Goal: Ask a question

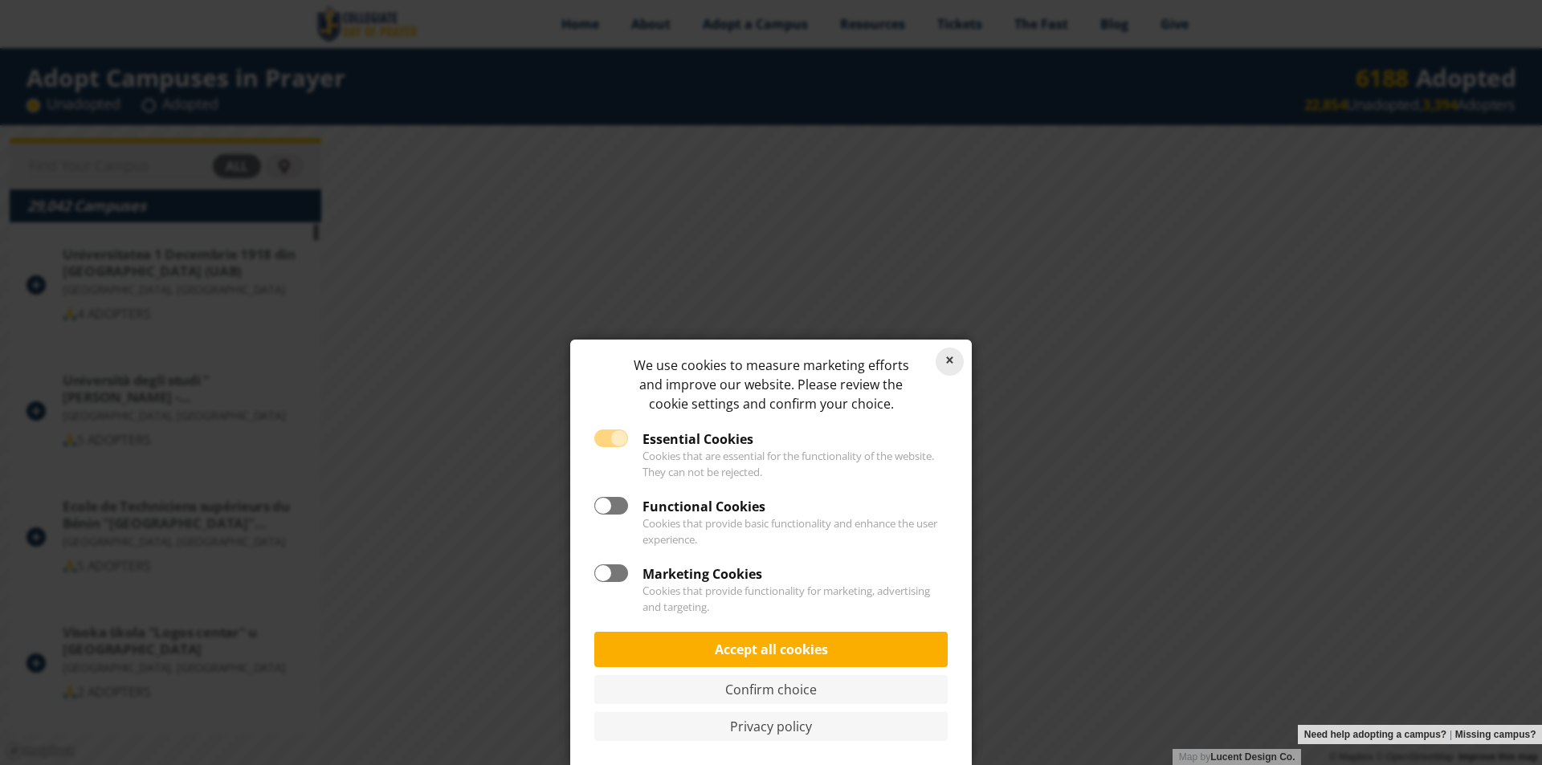
click at [945, 355] on link "Reject cookies" at bounding box center [950, 362] width 28 height 28
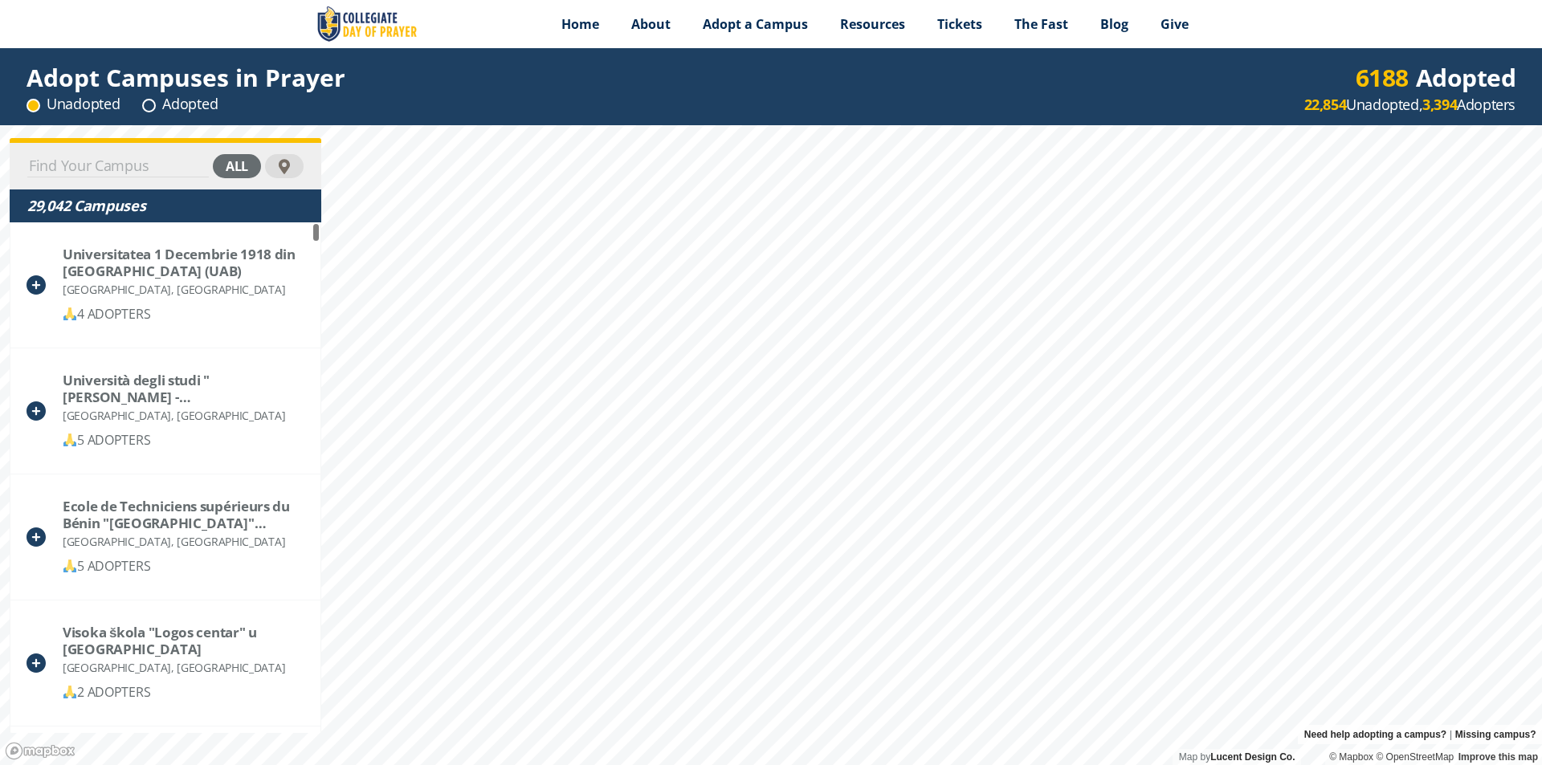
click at [147, 172] on input at bounding box center [118, 166] width 182 height 22
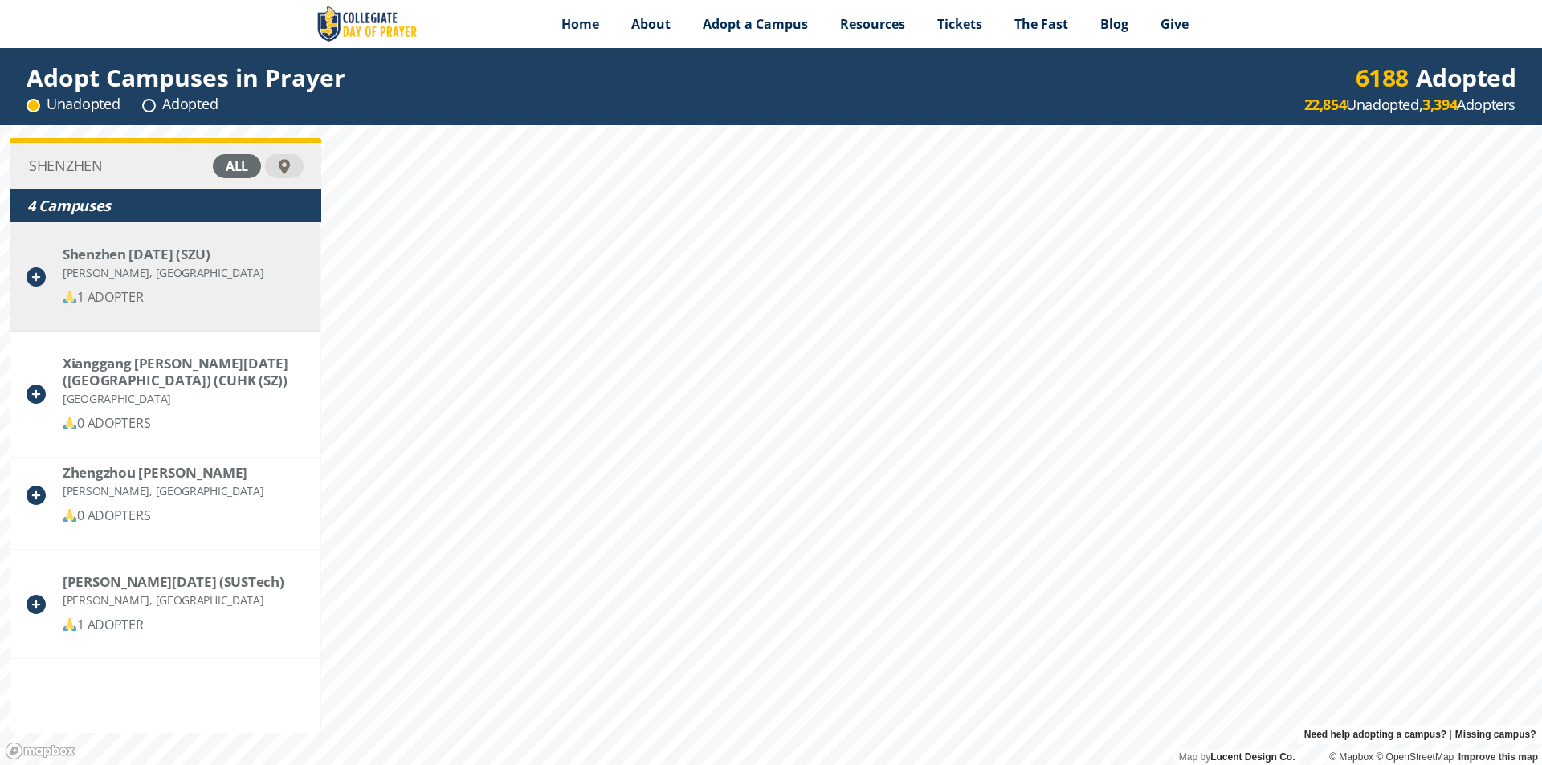
click at [158, 267] on div "[PERSON_NAME], [GEOGRAPHIC_DATA]" at bounding box center [163, 273] width 201 height 20
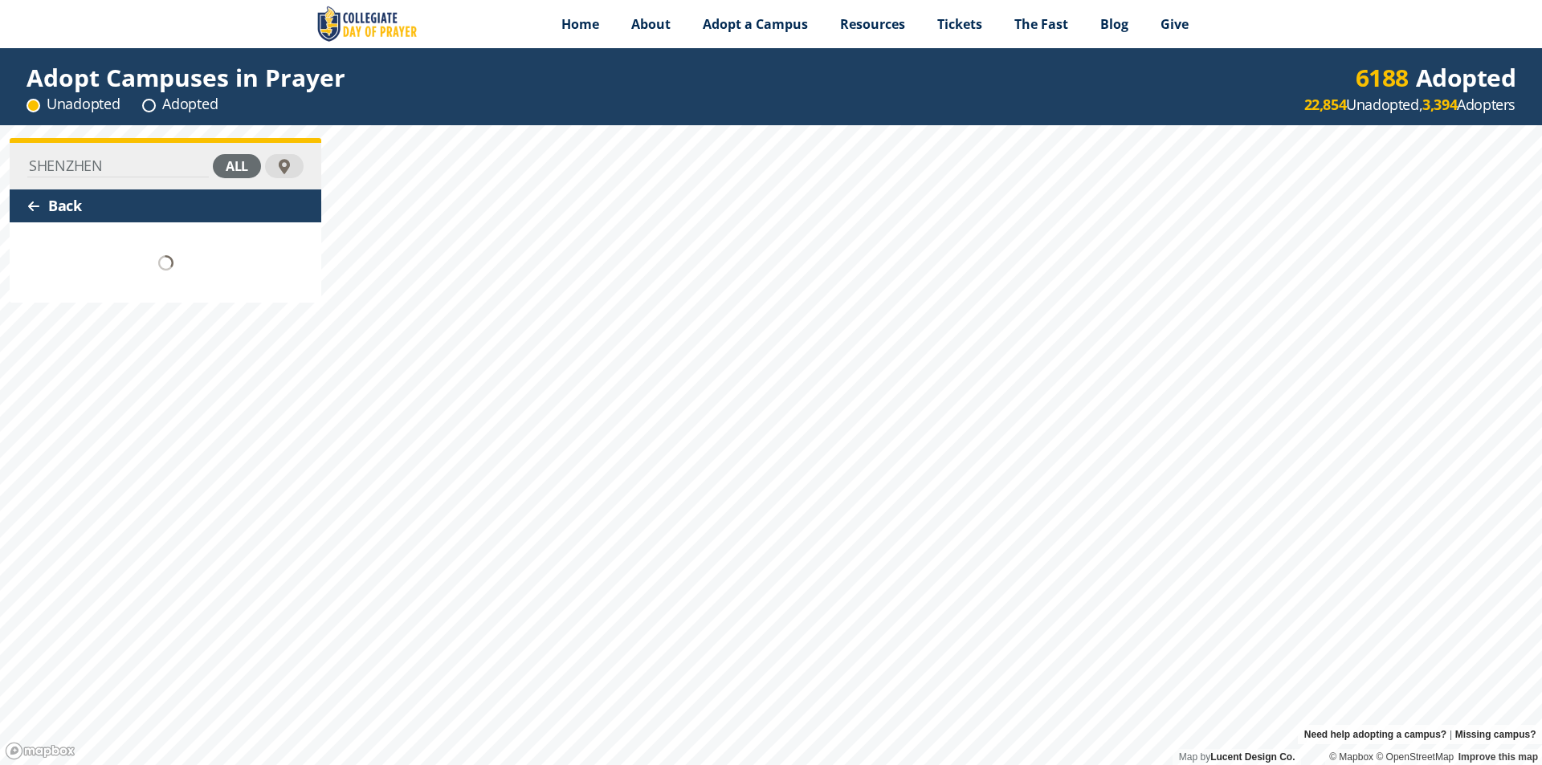
click at [131, 157] on input "SHENZHEN" at bounding box center [118, 166] width 182 height 22
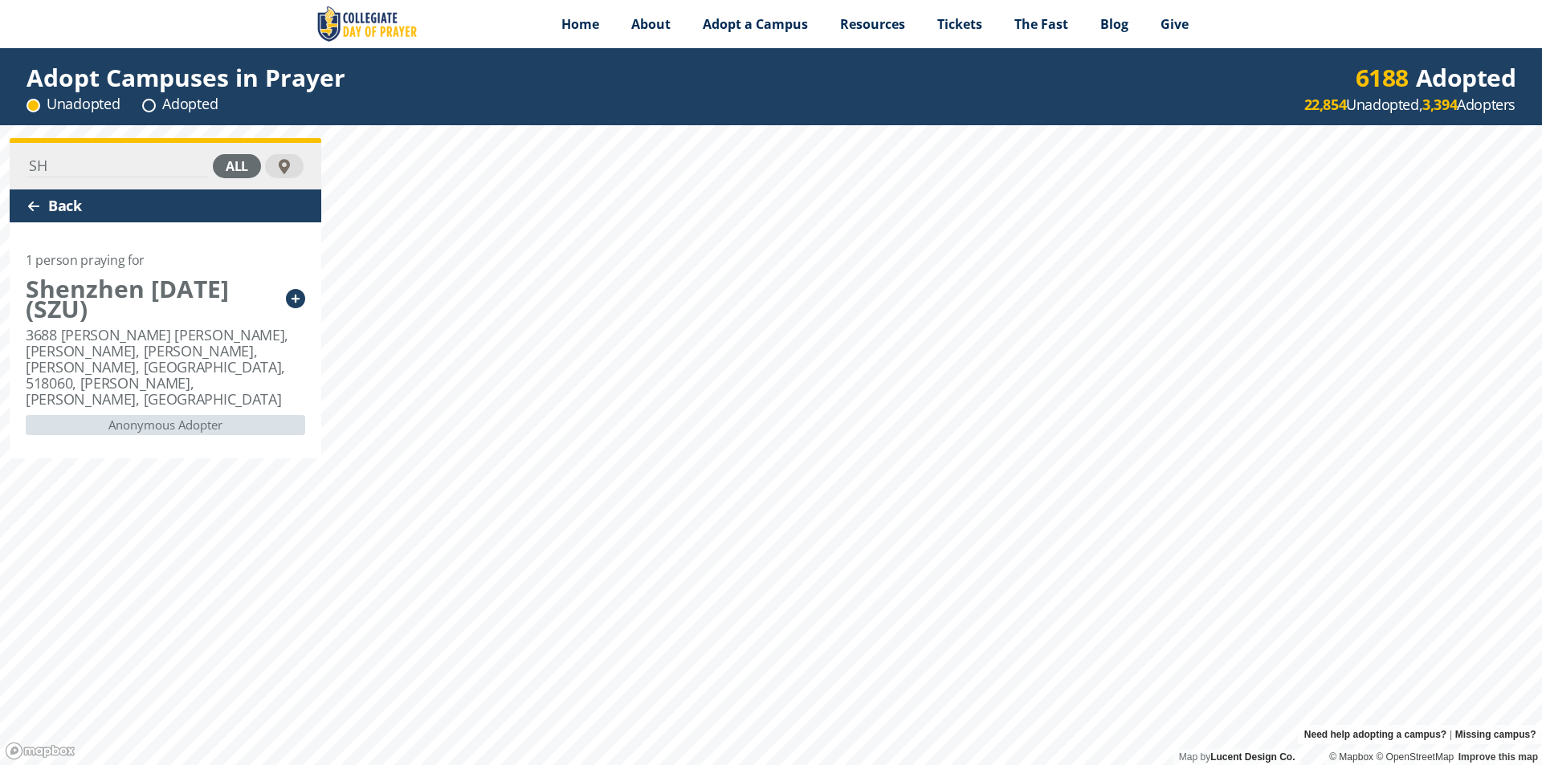
type input "S"
click at [148, 292] on div "Shenzhen [DATE] (SZU)" at bounding box center [152, 299] width 252 height 40
drag, startPoint x: 228, startPoint y: 288, endPoint x: 18, endPoint y: 283, distance: 210.5
click at [14, 283] on div "1 person praying for [PERSON_NAME][DATE] (SZU) 3688 [PERSON_NAME] [PERSON_NAME]…" at bounding box center [166, 340] width 312 height 236
drag, startPoint x: 18, startPoint y: 283, endPoint x: 160, endPoint y: 303, distance: 143.6
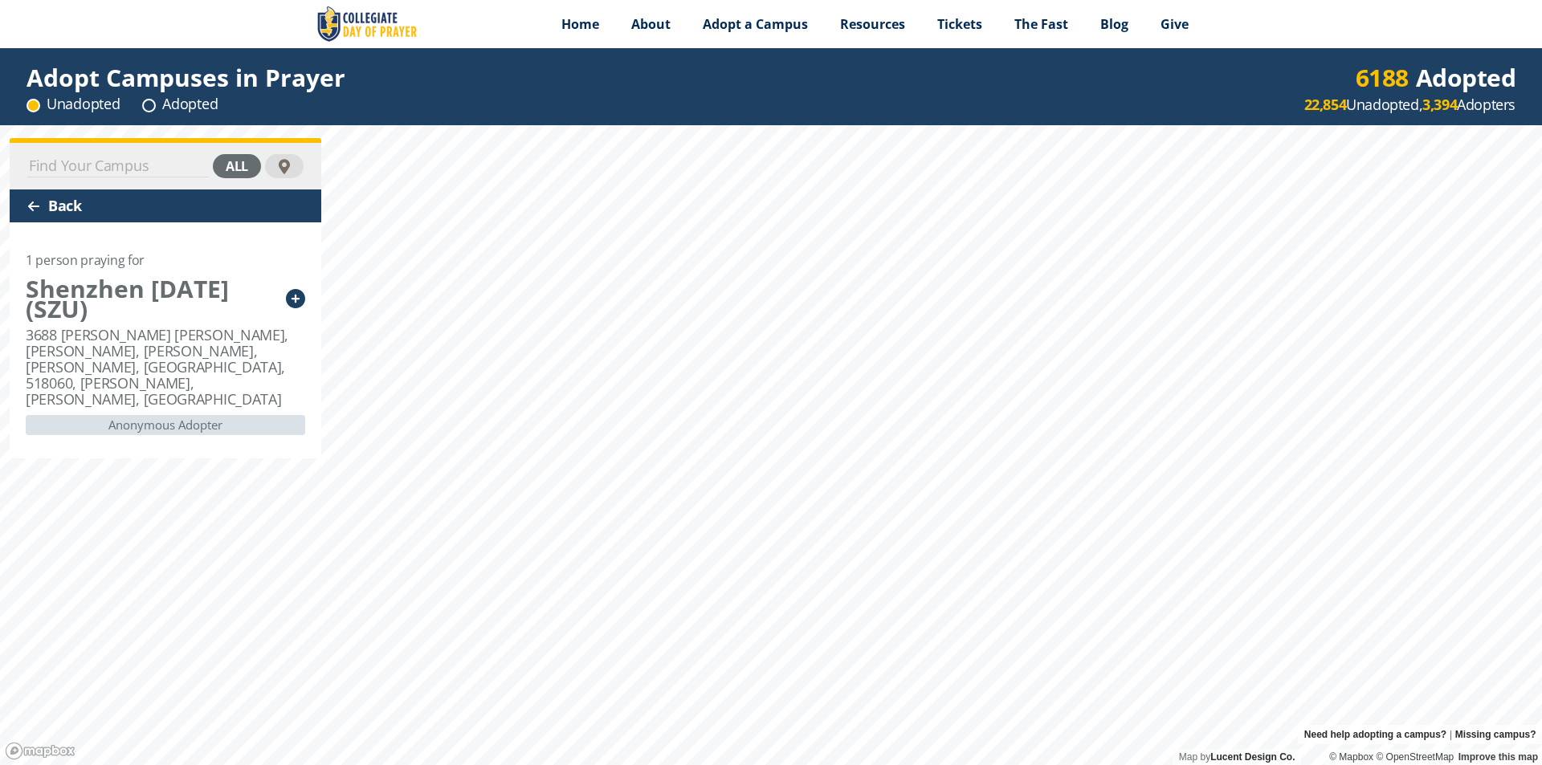
click at [160, 303] on div "1 person praying for [PERSON_NAME][DATE] (SZU) 3688 [PERSON_NAME] [PERSON_NAME]…" at bounding box center [166, 340] width 312 height 236
click at [144, 313] on div "Shenzhen [DATE] (SZU)" at bounding box center [152, 299] width 252 height 40
drag, startPoint x: 217, startPoint y: 318, endPoint x: 196, endPoint y: 316, distance: 20.9
click at [196, 316] on div "Shenzhen [DATE] (SZU)" at bounding box center [152, 299] width 252 height 40
click at [298, 302] on icon at bounding box center [295, 298] width 19 height 19
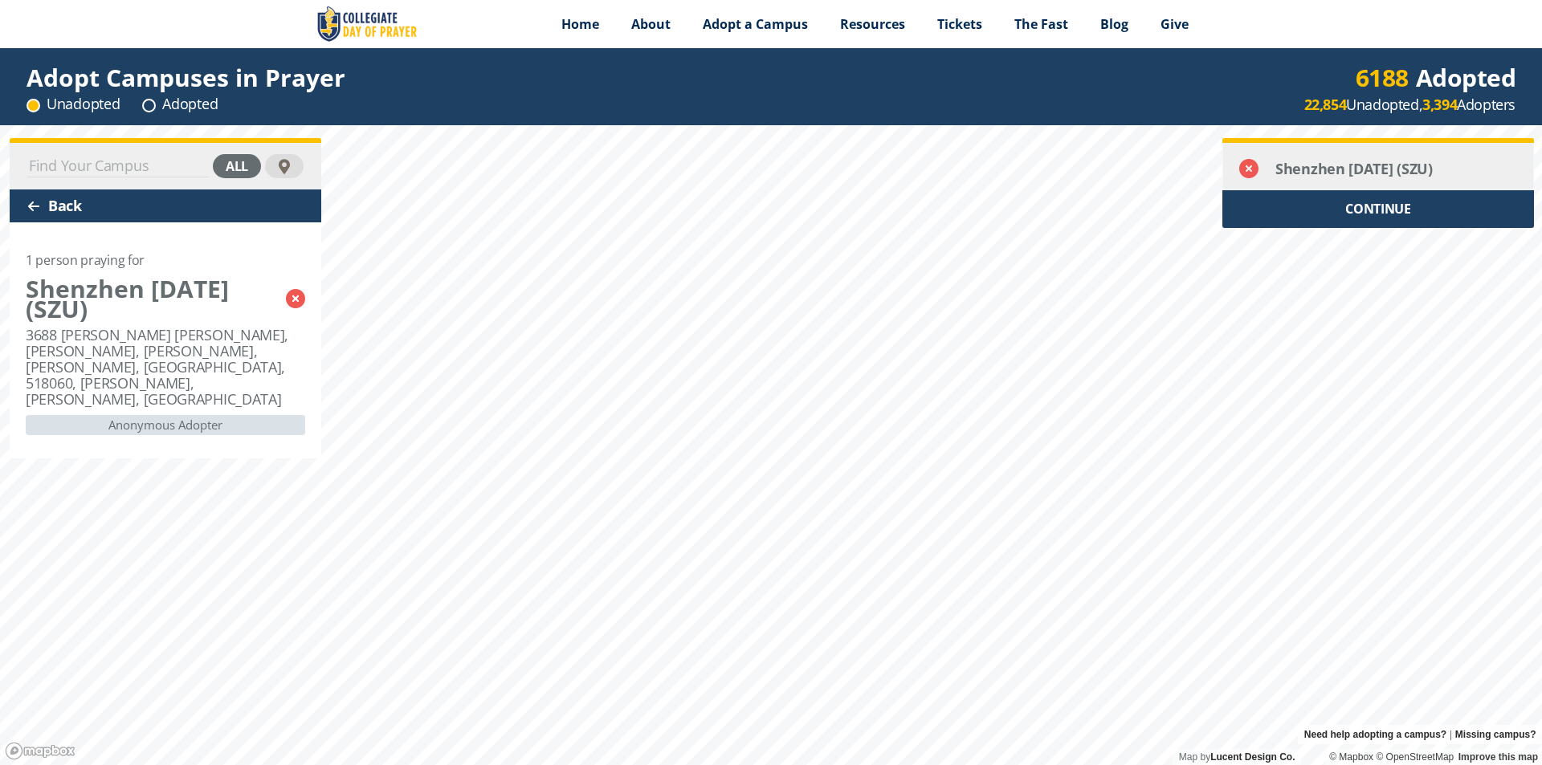
click at [1246, 165] on icon at bounding box center [1248, 168] width 19 height 19
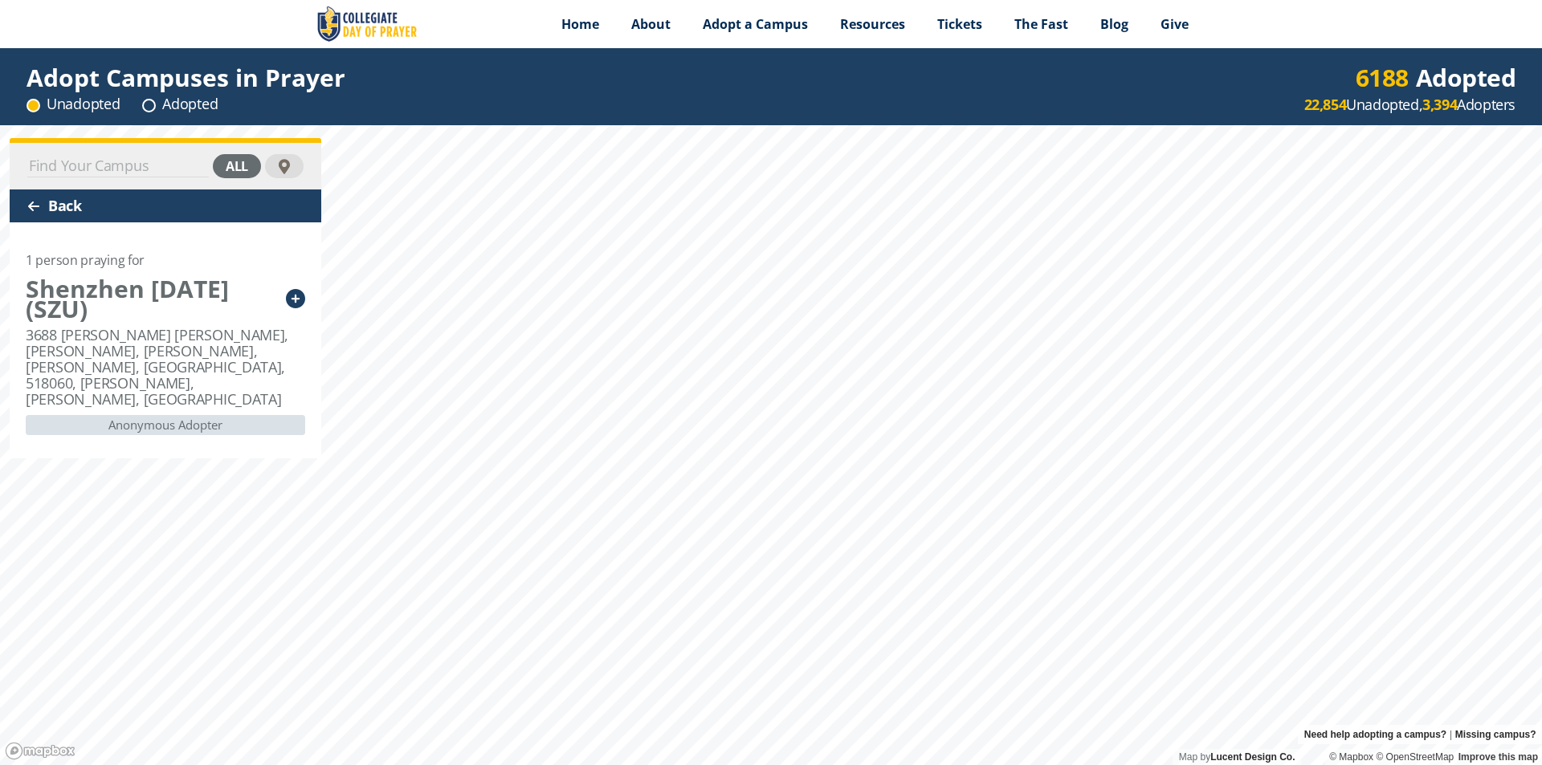
click at [1, 299] on div "all Back 1 person praying for [PERSON_NAME][DATE] (SZU) 3688 [PERSON_NAME] [PER…" at bounding box center [771, 445] width 1542 height 640
